Goal: Find specific page/section: Find specific page/section

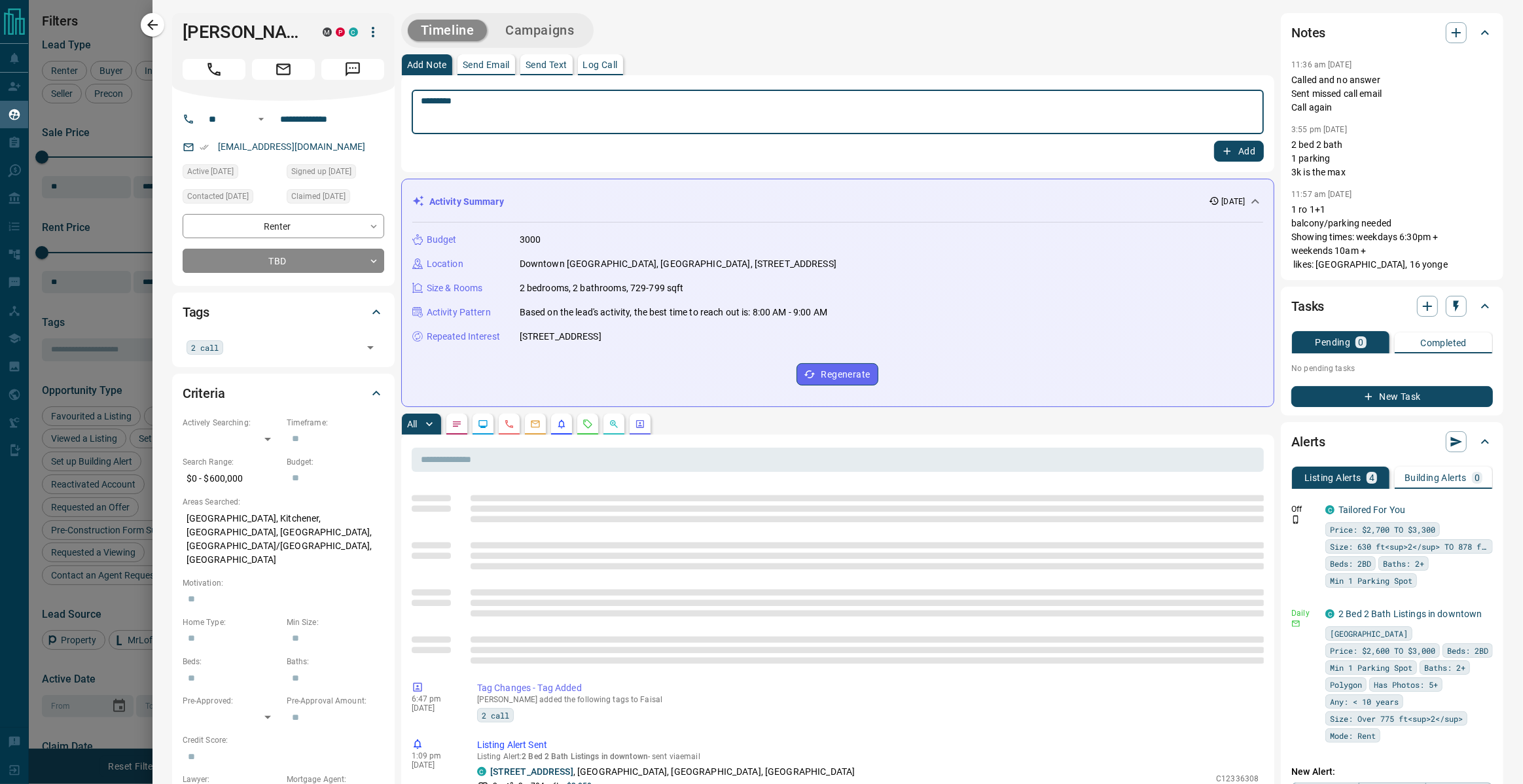
scroll to position [667, 1276]
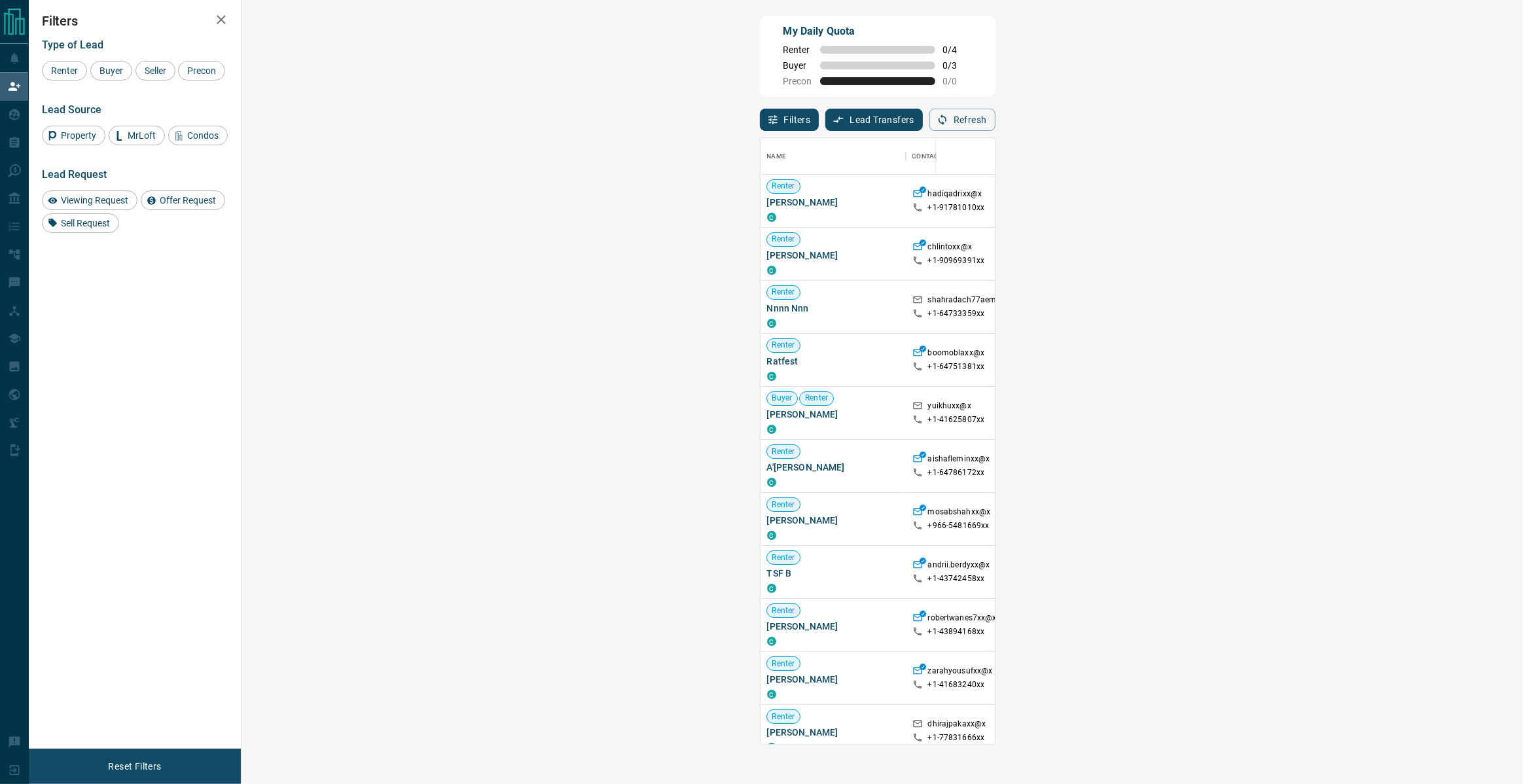
scroll to position [606, 1254]
click at [116, 63] on div "Buyer" at bounding box center [111, 71] width 42 height 20
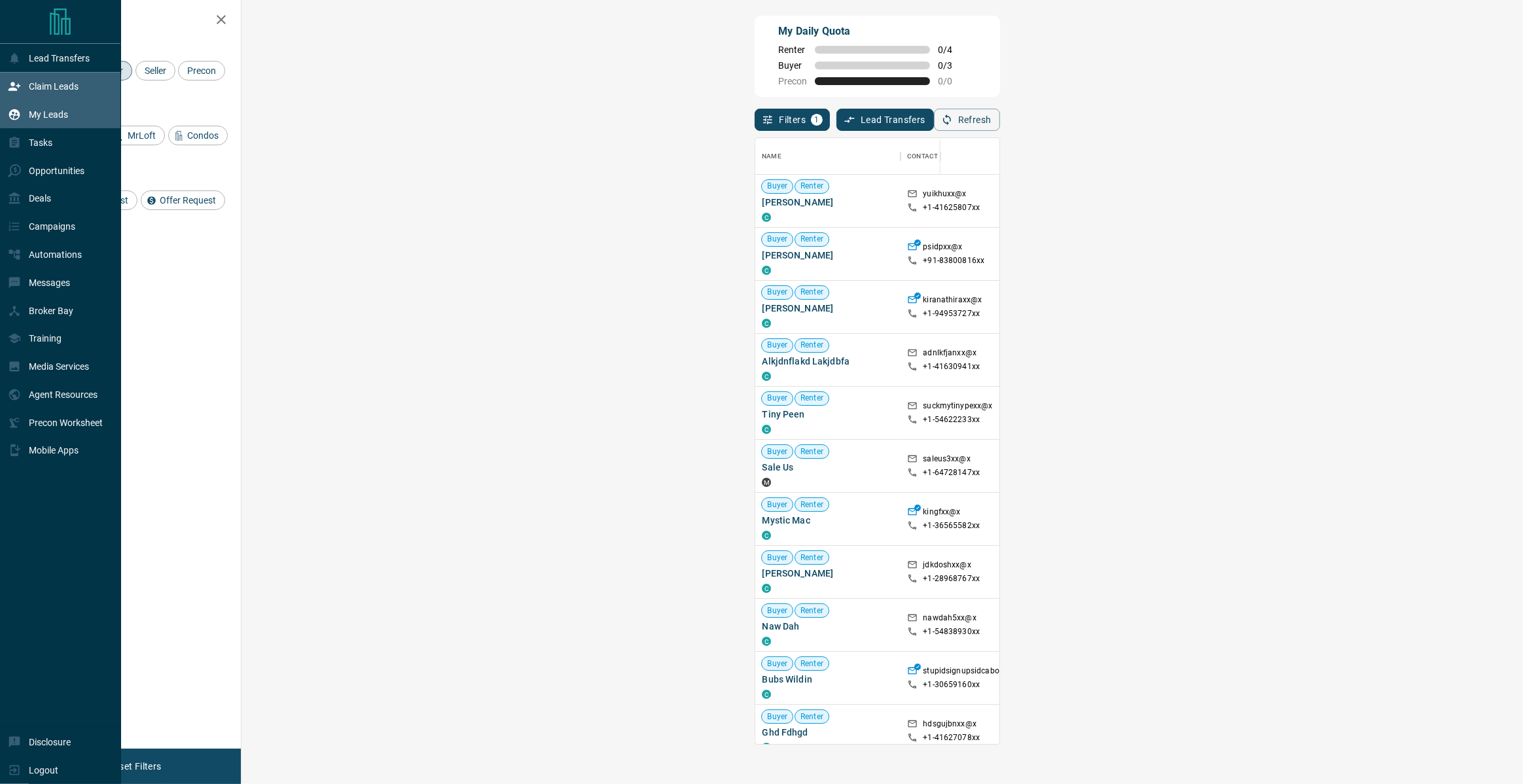
click at [65, 109] on p "My Leads" at bounding box center [48, 115] width 39 height 11
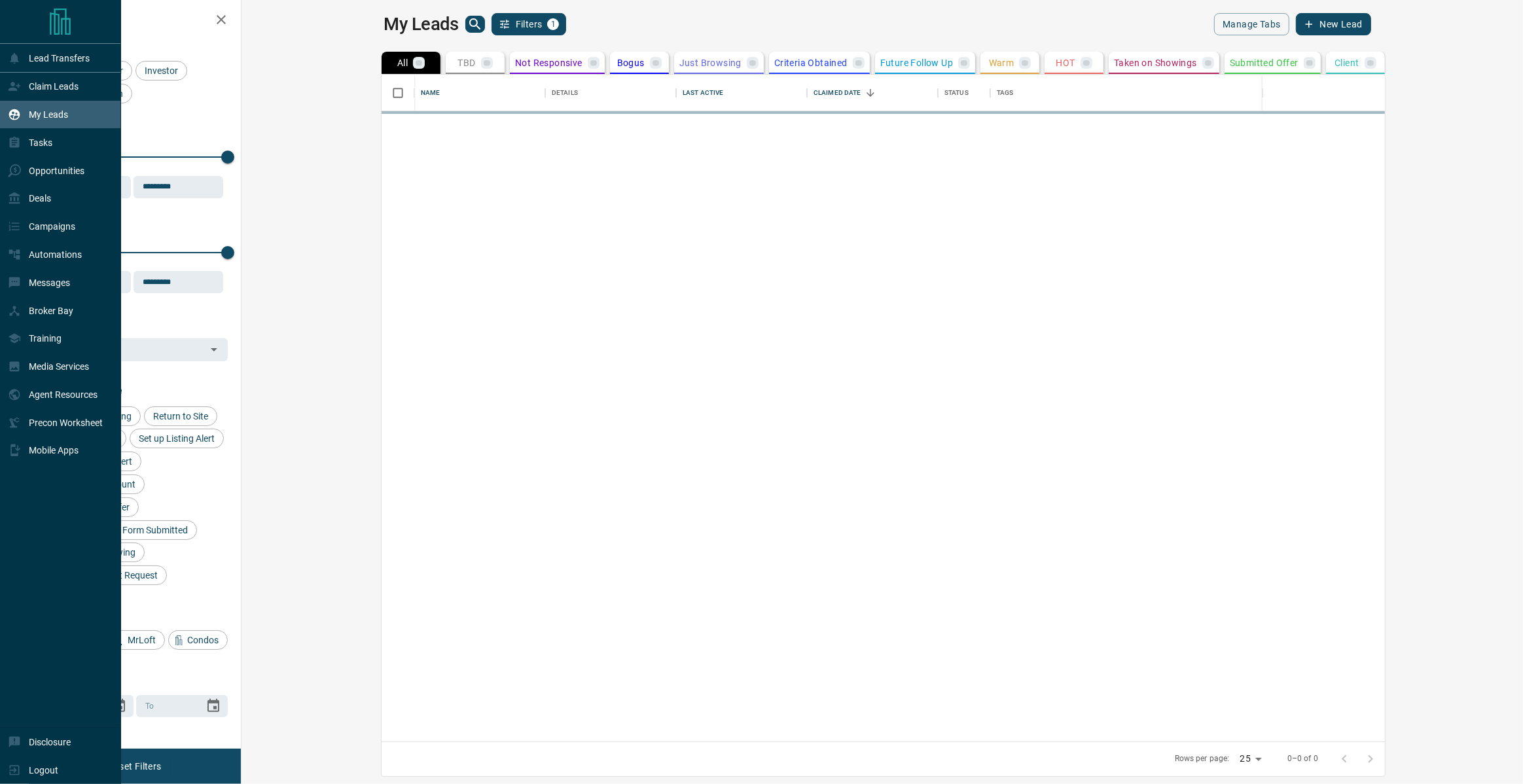
scroll to position [667, 1276]
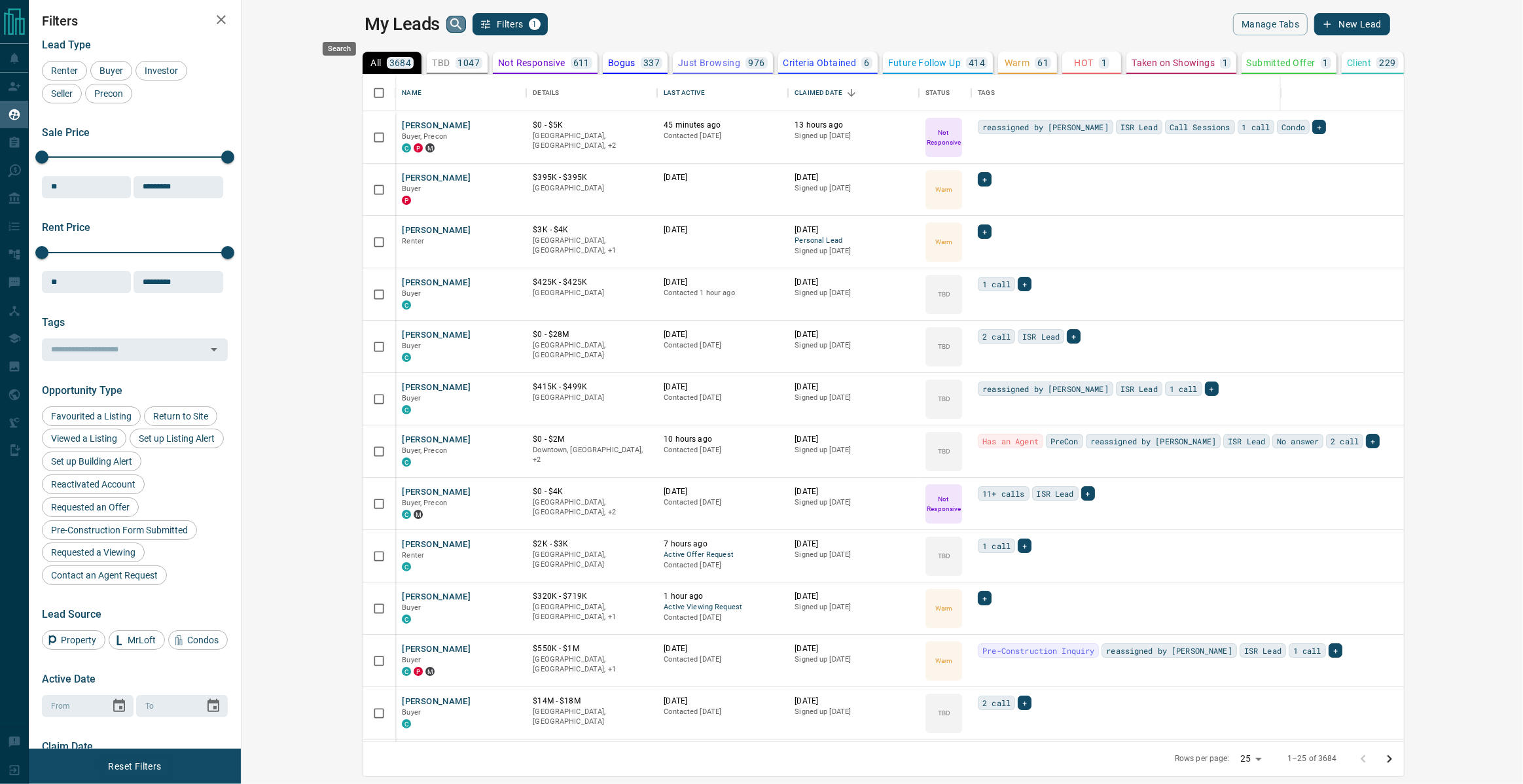
click at [449, 17] on icon "search button" at bounding box center [456, 24] width 15 height 15
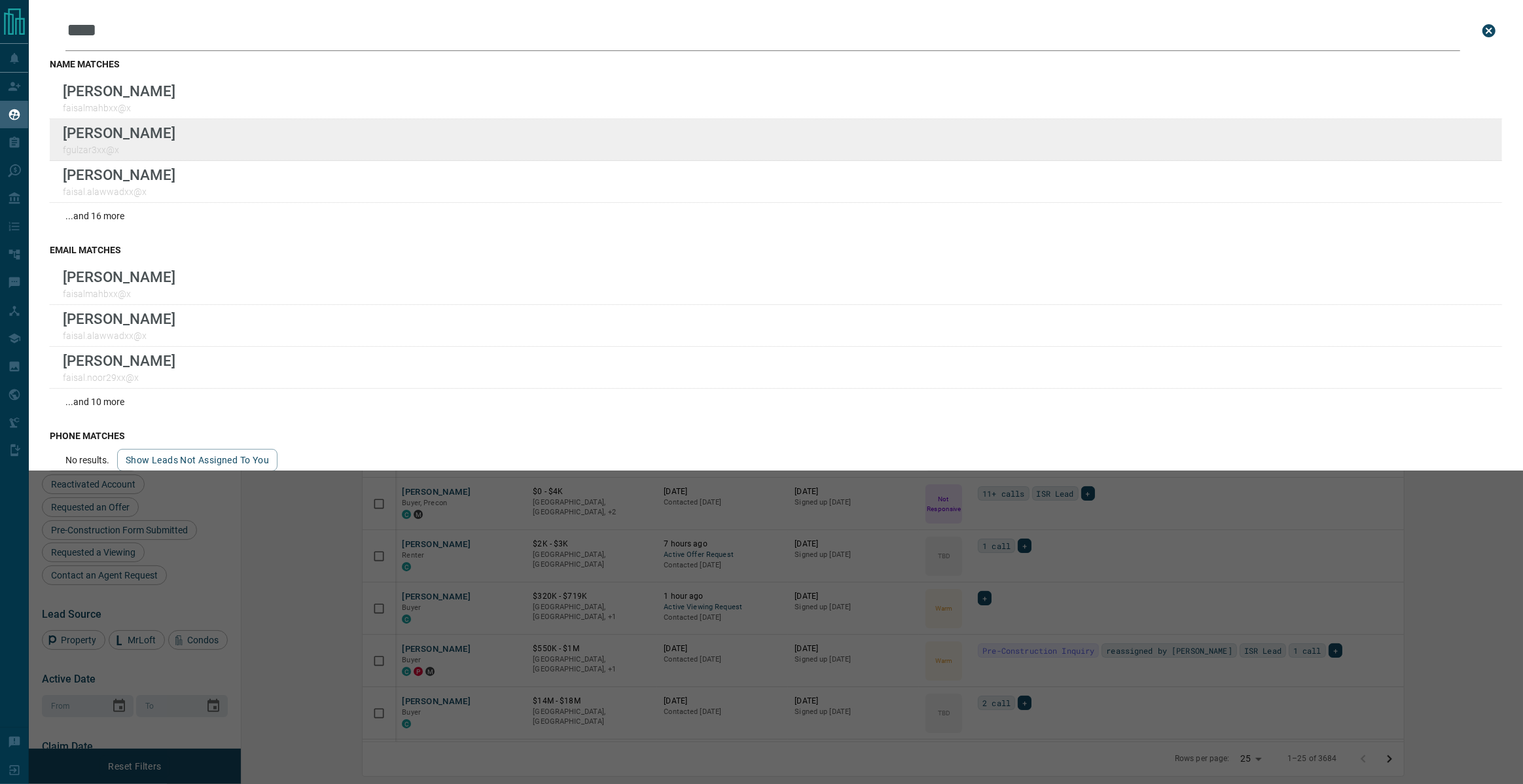
type input "****"
click at [0, 0] on div "Lead Transfers Claim Leads My Leads Tasks Opportunities Deals Campaigns Automat…" at bounding box center [761, 384] width 1523 height 768
